Goal: Register for event/course

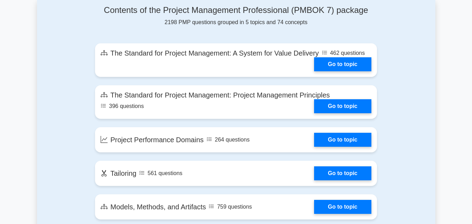
scroll to position [369, 0]
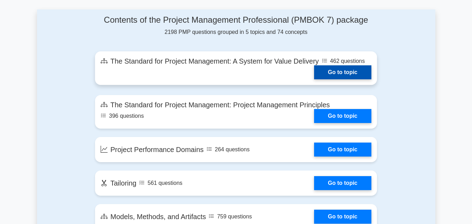
click at [348, 72] on link "Go to topic" at bounding box center [342, 72] width 57 height 14
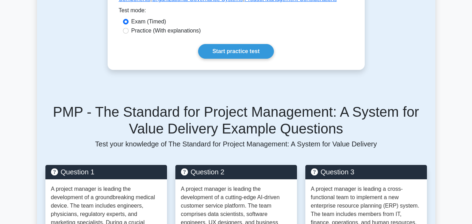
scroll to position [536, 0]
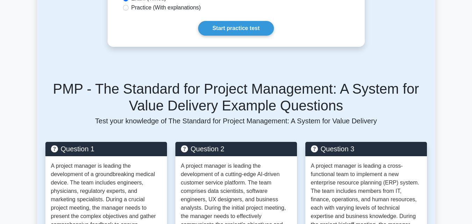
drag, startPoint x: 476, startPoint y: 27, endPoint x: 476, endPoint y: 100, distance: 73.3
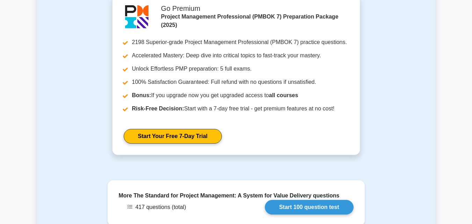
scroll to position [1215, 0]
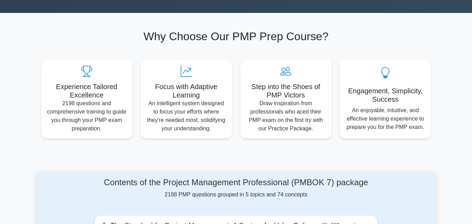
scroll to position [219, 0]
